Goal: Transaction & Acquisition: Download file/media

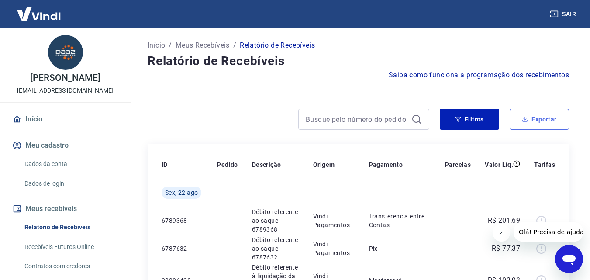
click at [537, 123] on button "Exportar" at bounding box center [539, 119] width 59 height 21
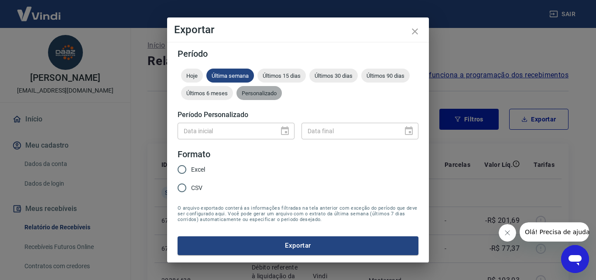
click at [261, 93] on span "Personalizado" at bounding box center [259, 93] width 45 height 7
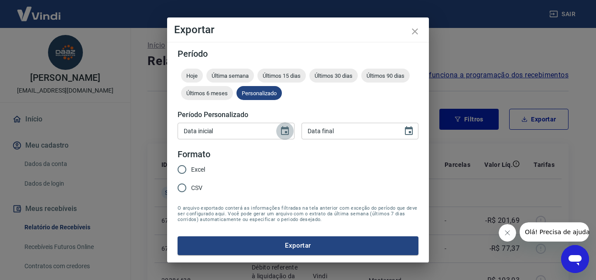
click at [284, 130] on icon "Choose date" at bounding box center [285, 131] width 10 height 10
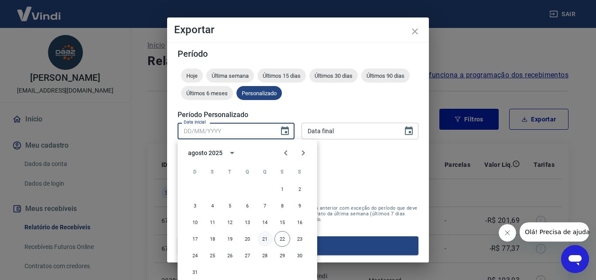
click at [266, 243] on button "21" at bounding box center [265, 239] width 16 height 16
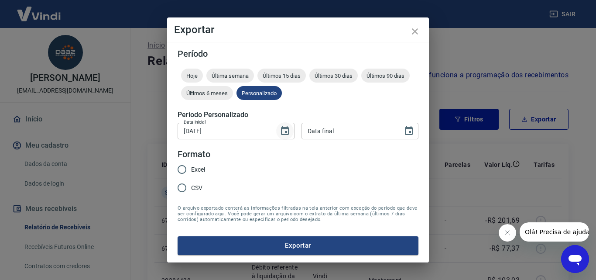
click at [284, 132] on icon "Choose date, selected date is 21 de ago de 2025" at bounding box center [285, 131] width 10 height 10
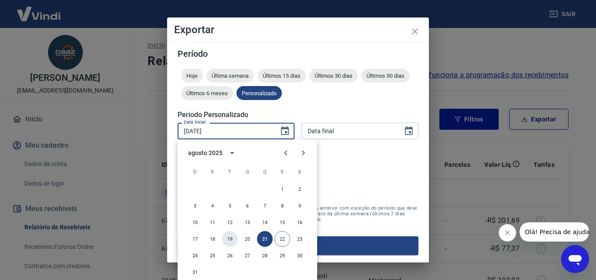
drag, startPoint x: 234, startPoint y: 240, endPoint x: 388, endPoint y: 148, distance: 179.3
click at [234, 240] on button "19" at bounding box center [230, 239] width 16 height 16
type input "19/08/2025"
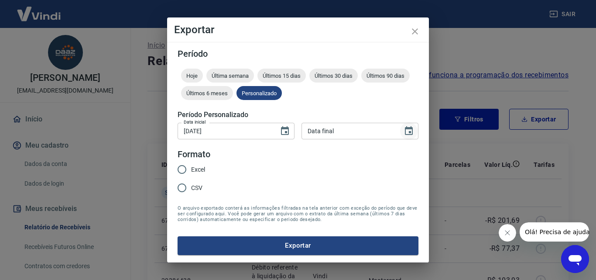
click at [410, 133] on icon "Choose date" at bounding box center [409, 130] width 8 height 9
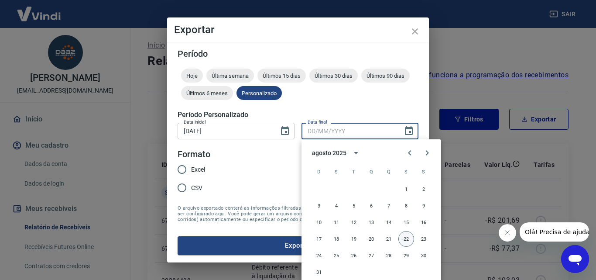
click at [403, 239] on button "22" at bounding box center [407, 239] width 16 height 16
type input "22/08/2025"
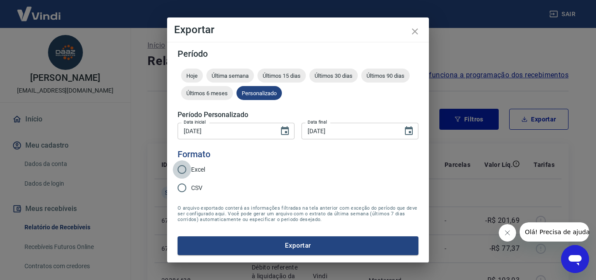
drag, startPoint x: 178, startPoint y: 166, endPoint x: 203, endPoint y: 188, distance: 33.8
click at [180, 168] on input "Excel" at bounding box center [182, 169] width 18 height 18
radio input "true"
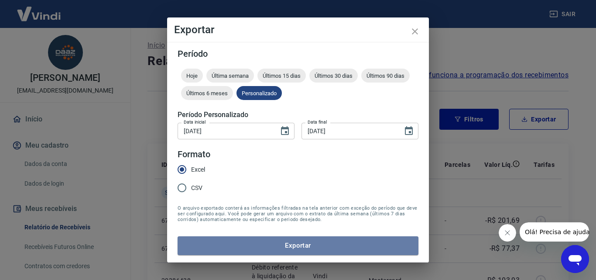
click at [296, 246] on button "Exportar" at bounding box center [298, 245] width 241 height 18
